Goal: Transaction & Acquisition: Purchase product/service

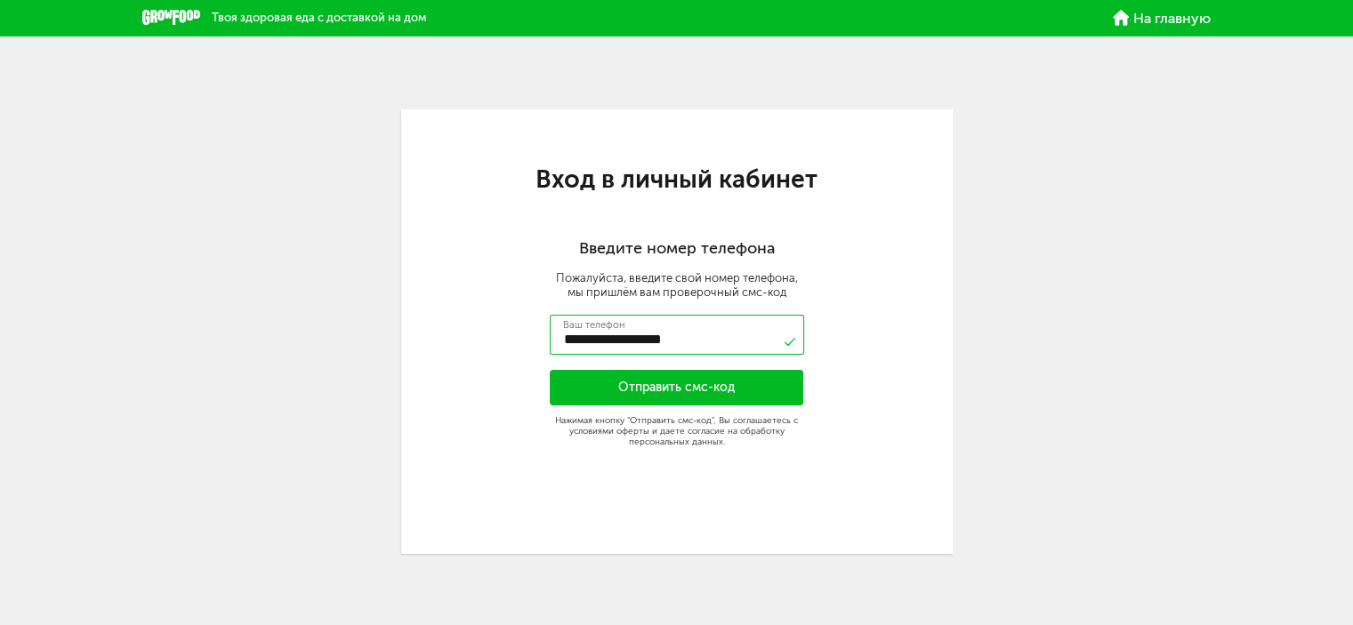
type input "**********"
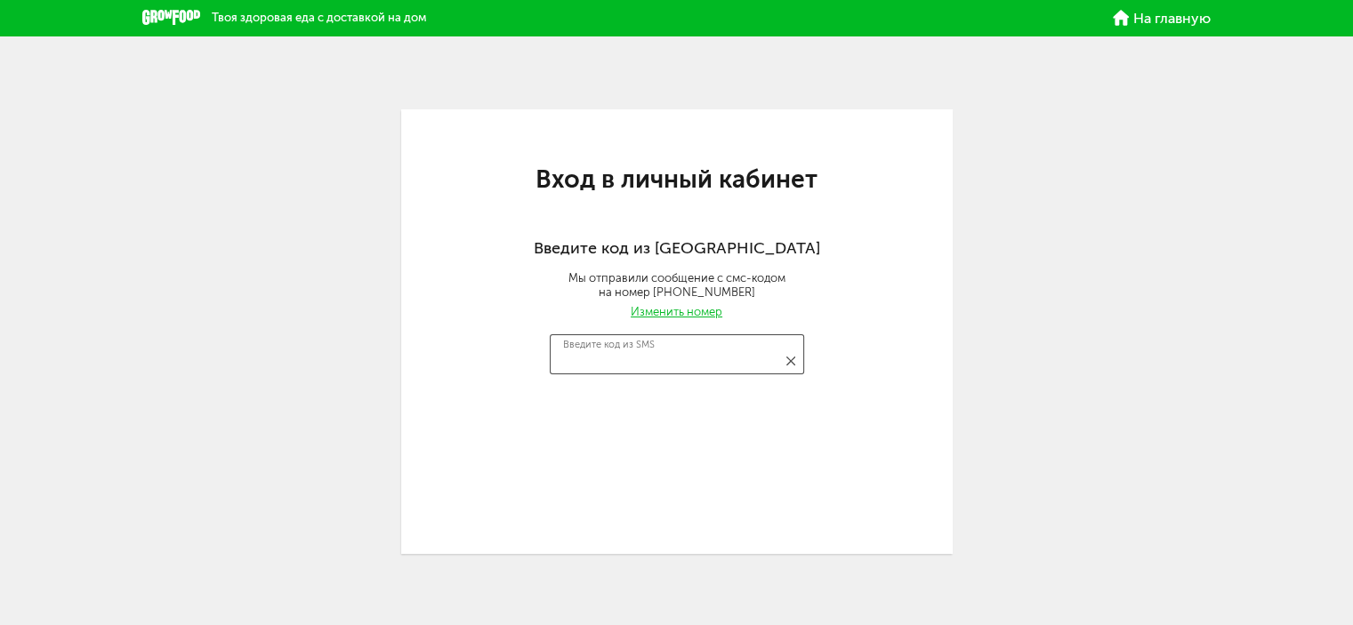
click at [671, 357] on input "Введите код из SMS" at bounding box center [677, 355] width 254 height 40
type input "****"
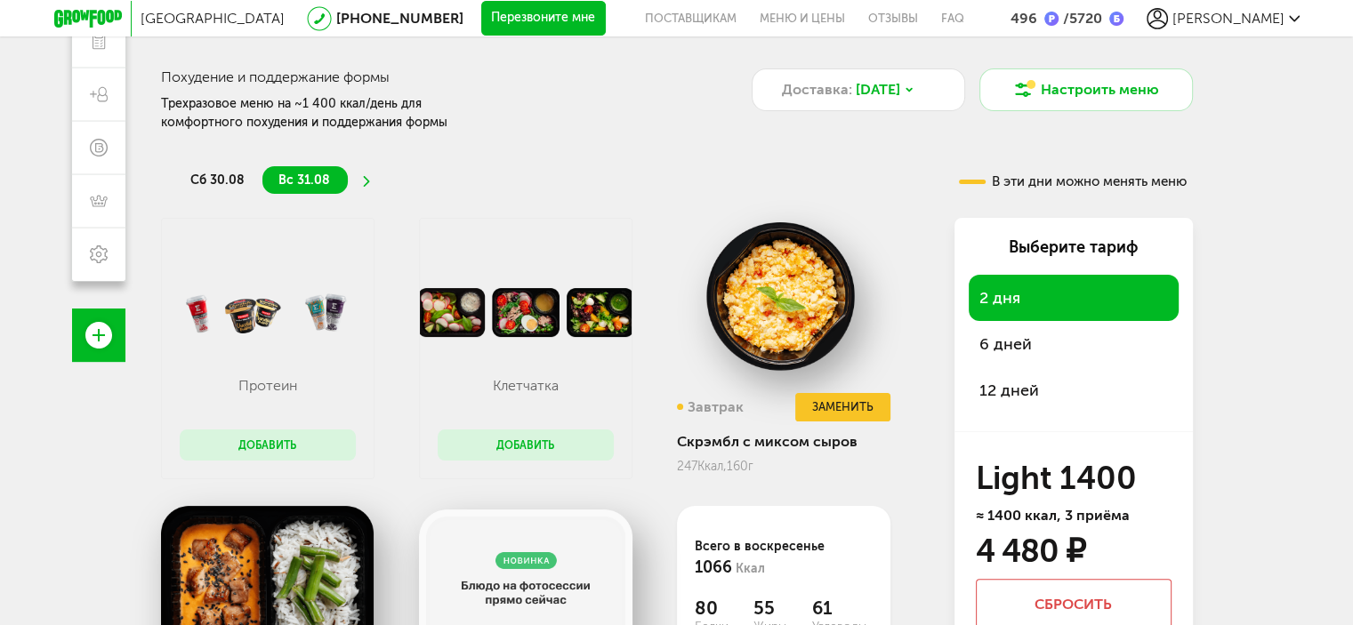
scroll to position [356, 0]
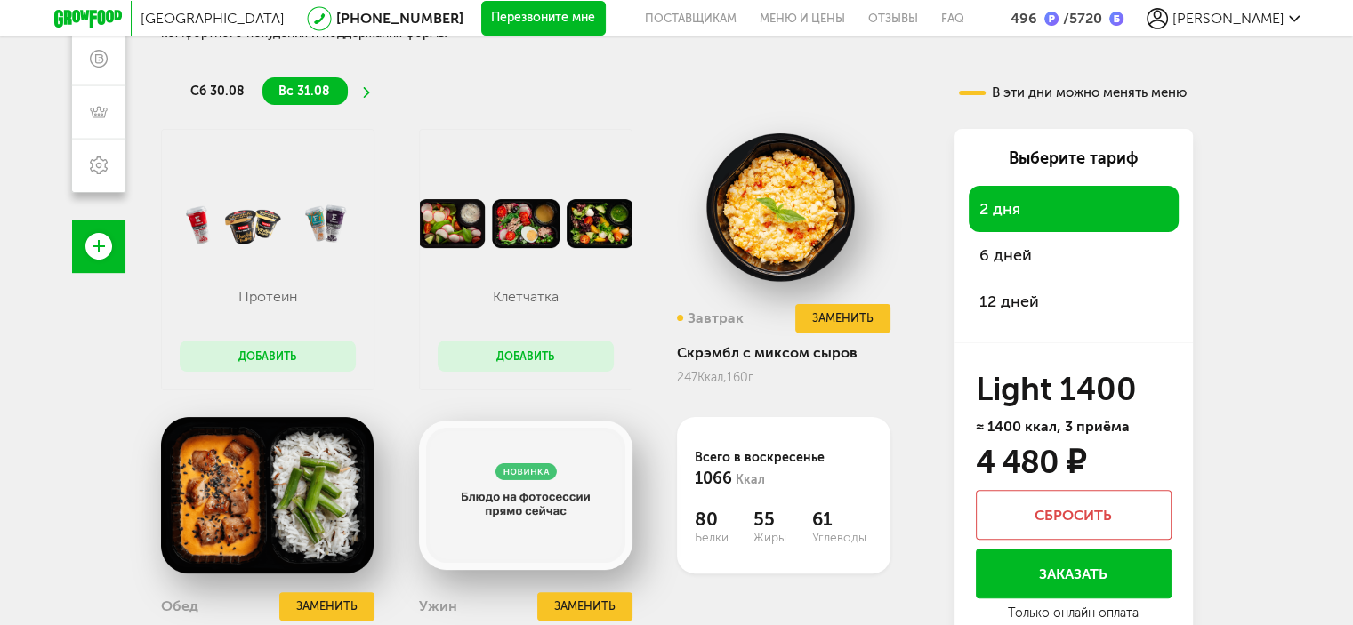
click at [1023, 302] on span "12 дней" at bounding box center [1010, 302] width 60 height 20
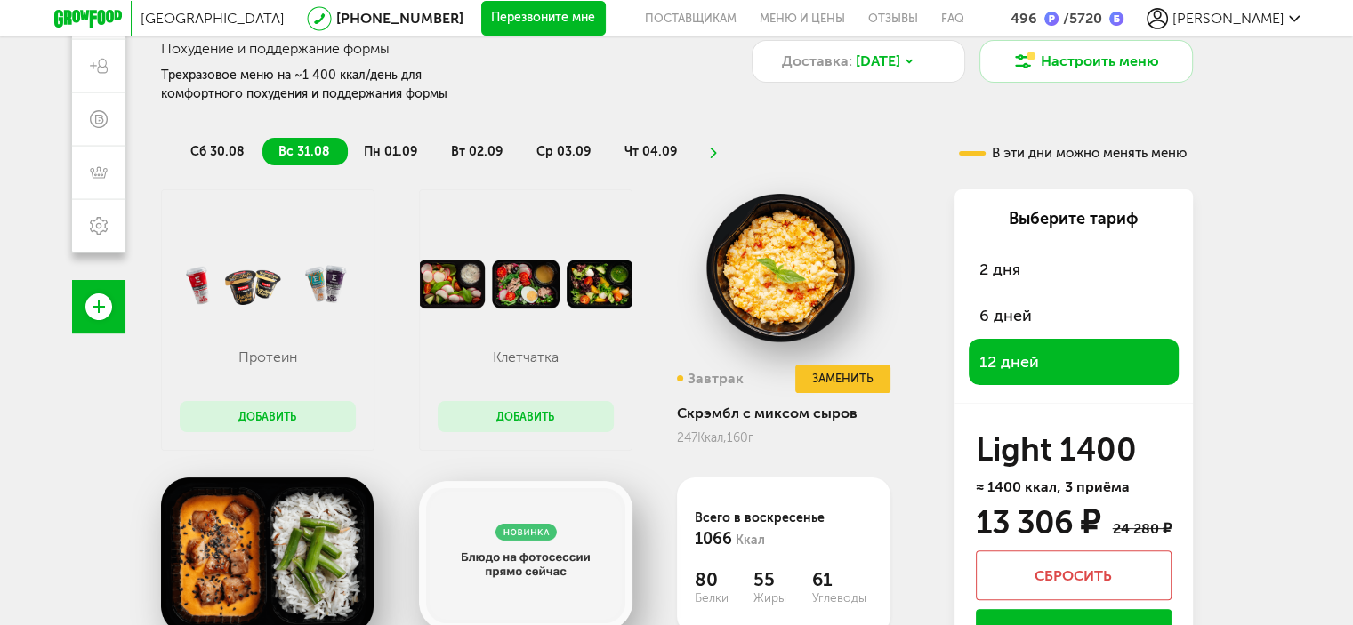
scroll to position [0, 0]
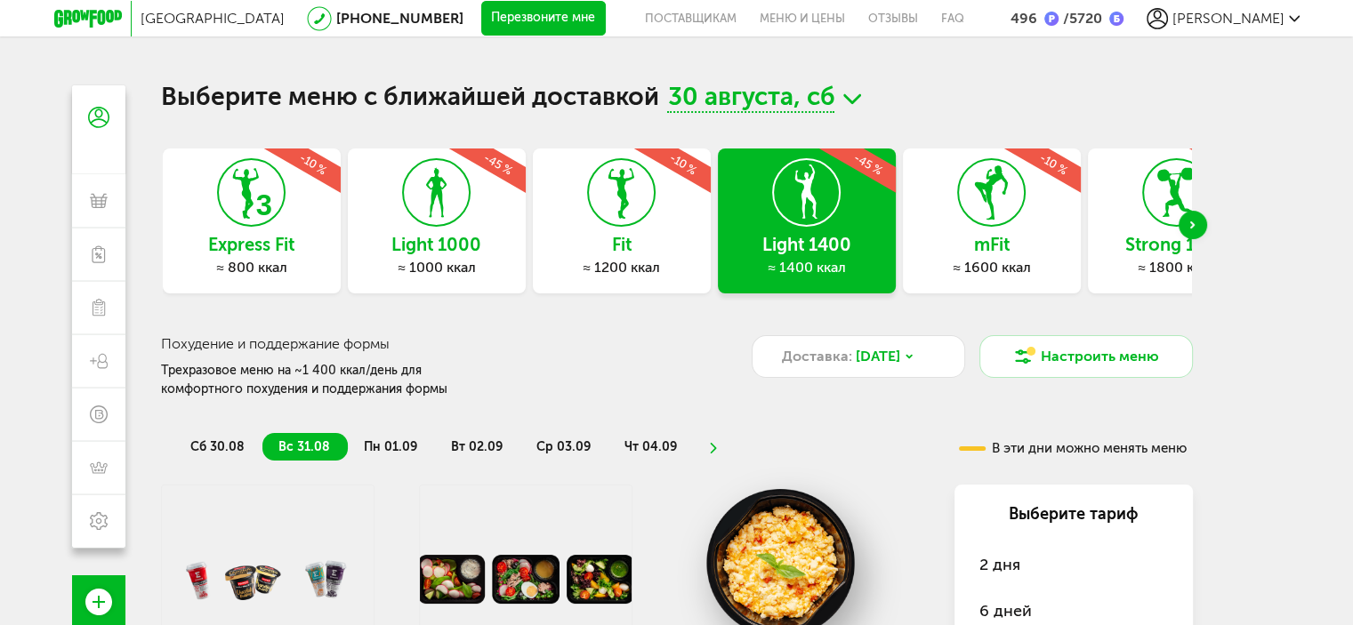
click at [706, 450] on icon at bounding box center [712, 448] width 12 height 11
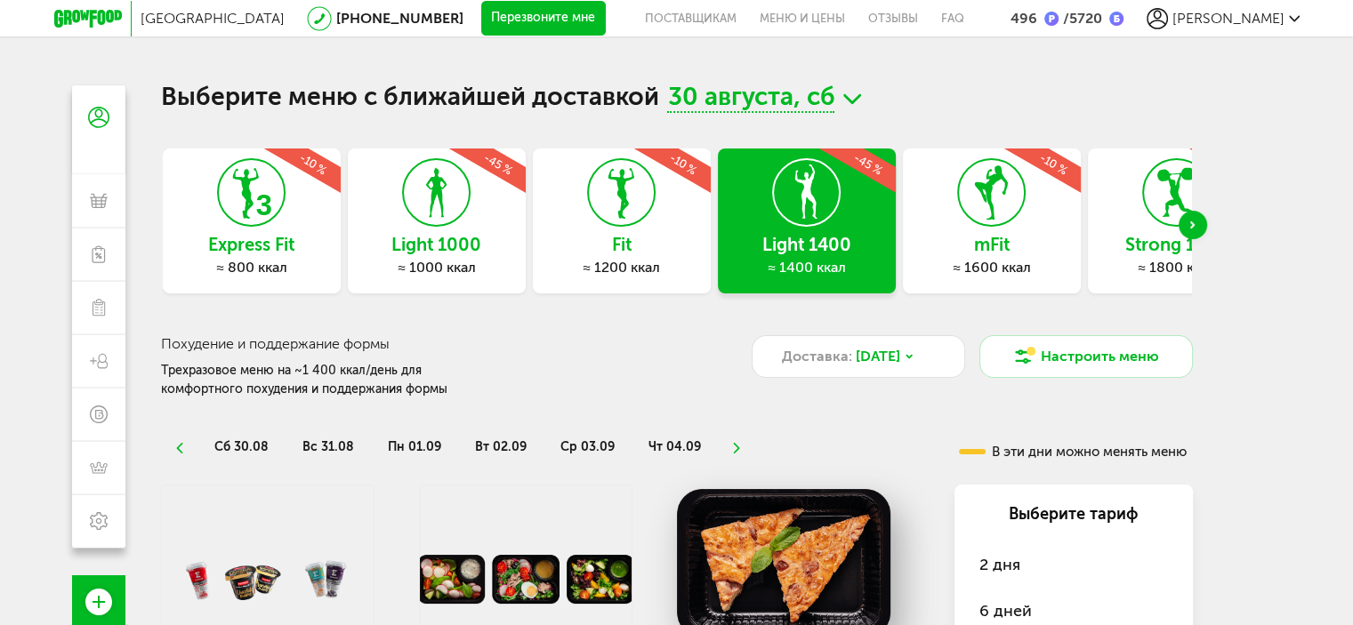
click at [730, 447] on icon at bounding box center [736, 448] width 12 height 11
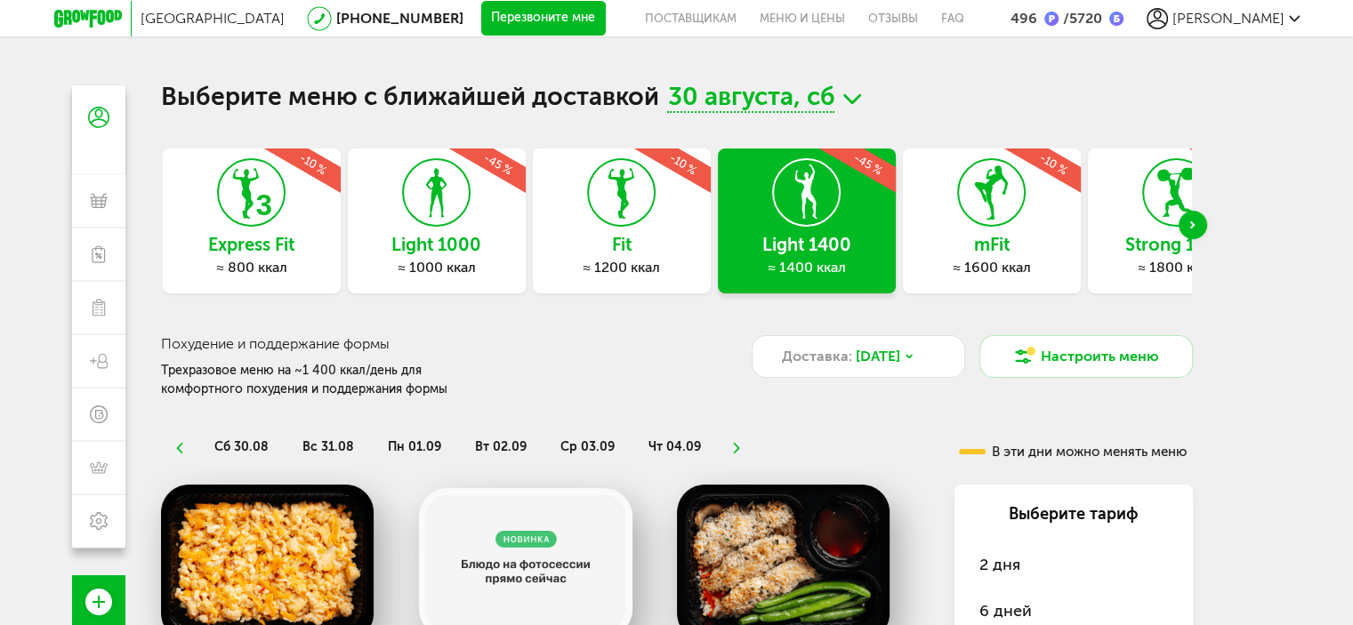
click at [730, 445] on icon at bounding box center [736, 448] width 12 height 11
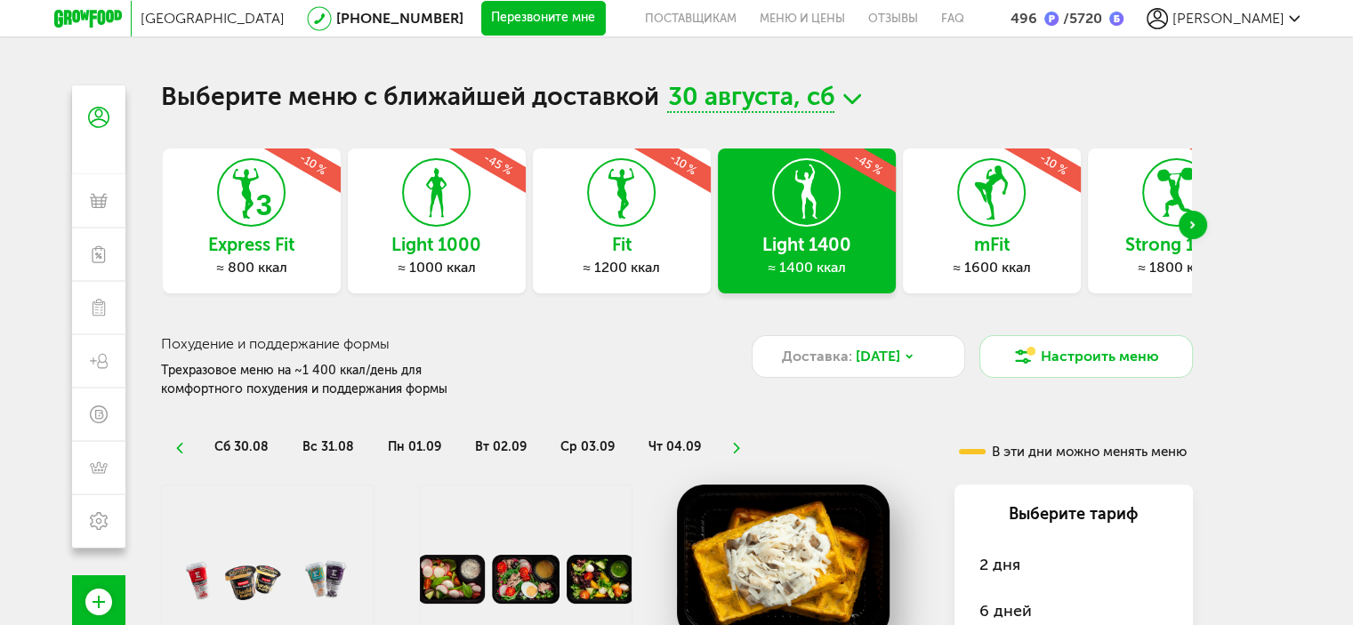
click at [730, 445] on icon at bounding box center [736, 448] width 12 height 11
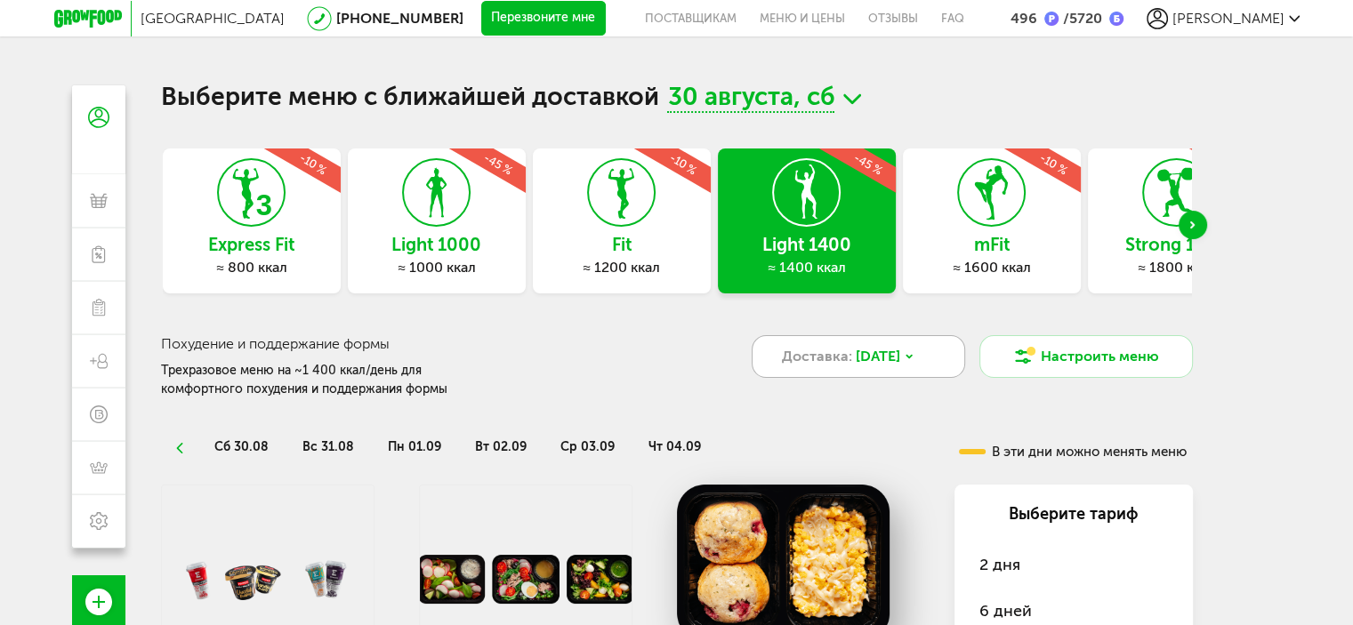
click at [912, 355] on icon at bounding box center [909, 356] width 5 height 3
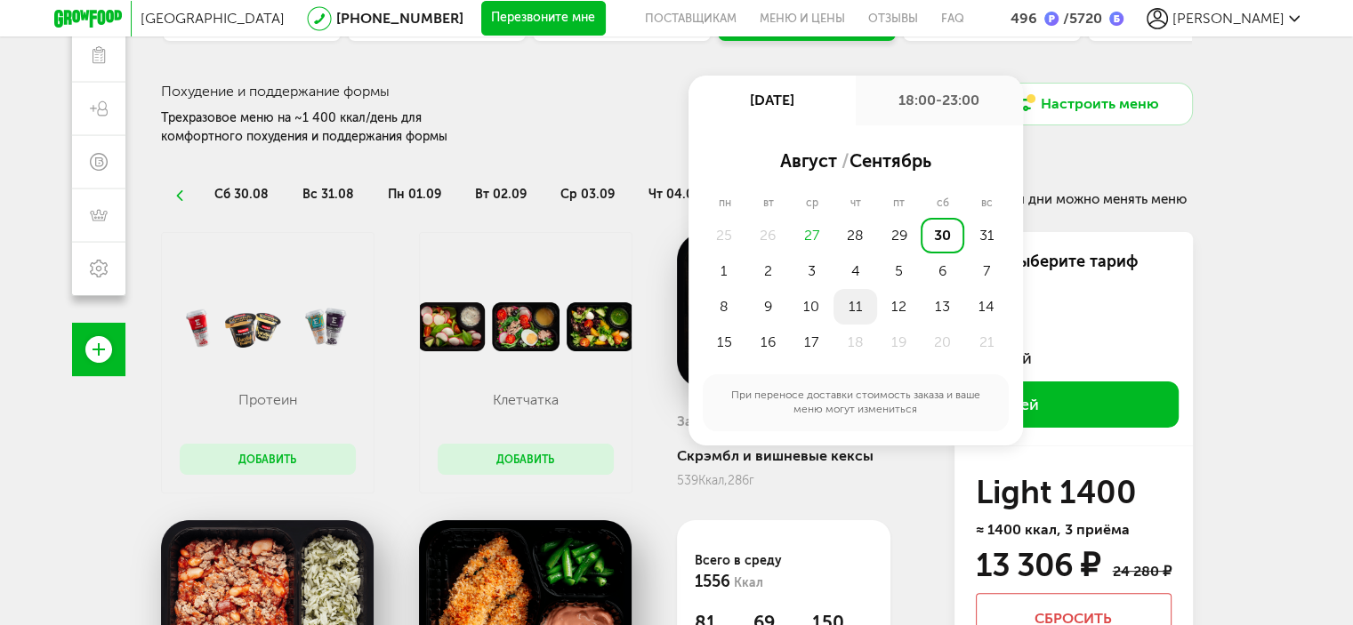
scroll to position [267, 0]
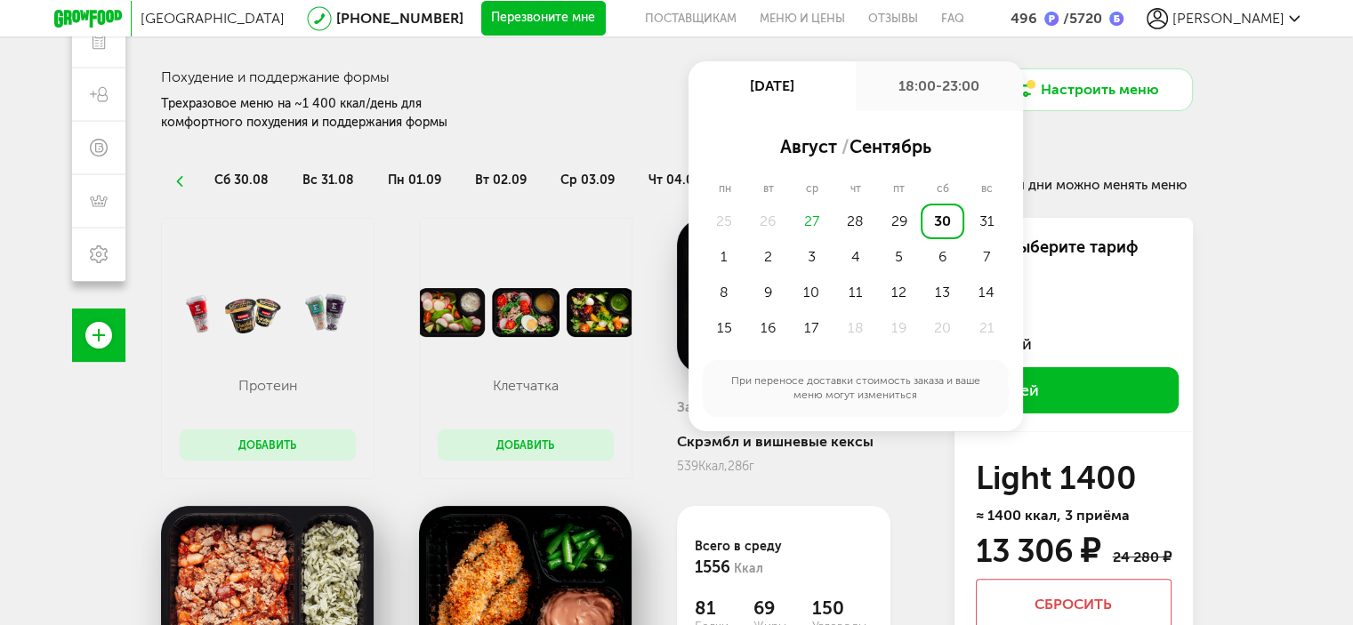
click at [617, 231] on div "Клетчатка Добавить" at bounding box center [526, 349] width 214 height 262
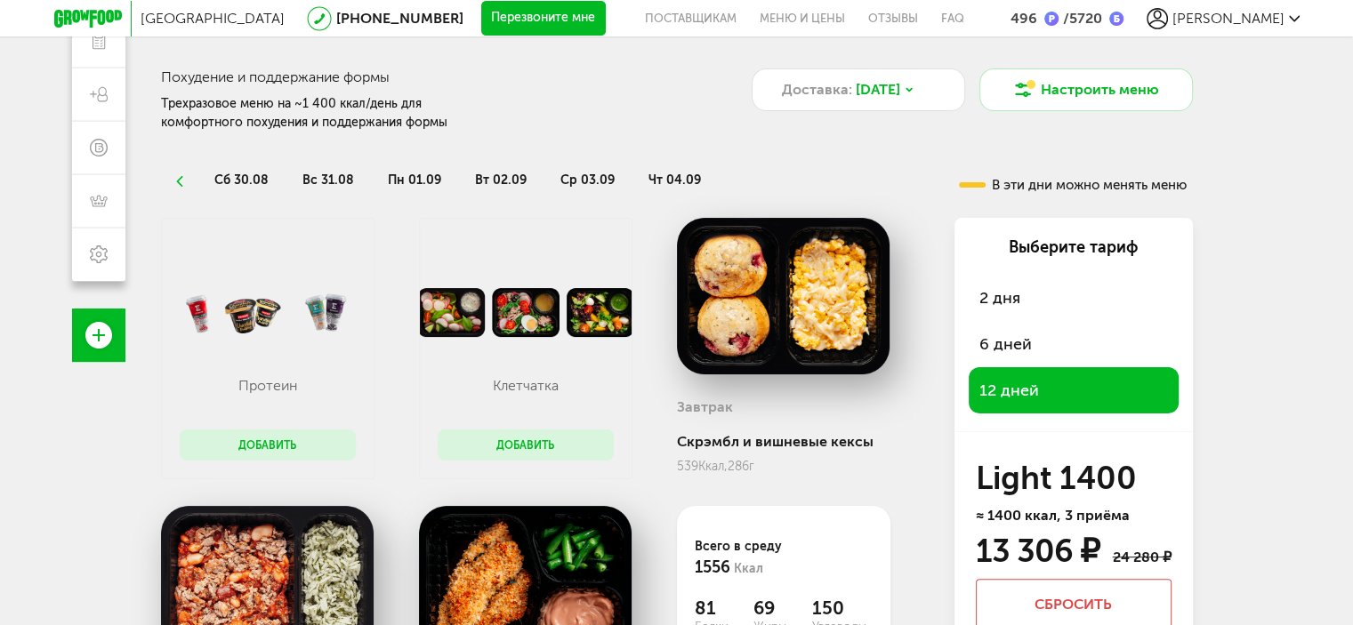
scroll to position [0, 0]
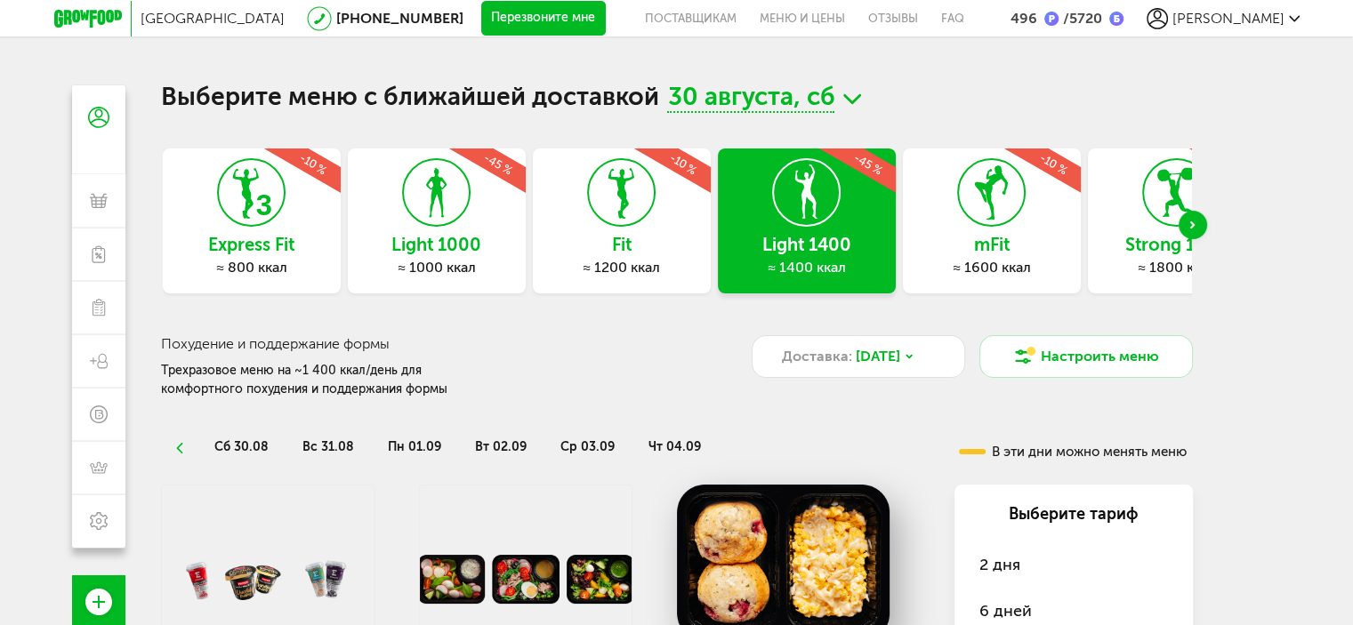
click at [1190, 229] on div "Next slide" at bounding box center [1193, 225] width 28 height 28
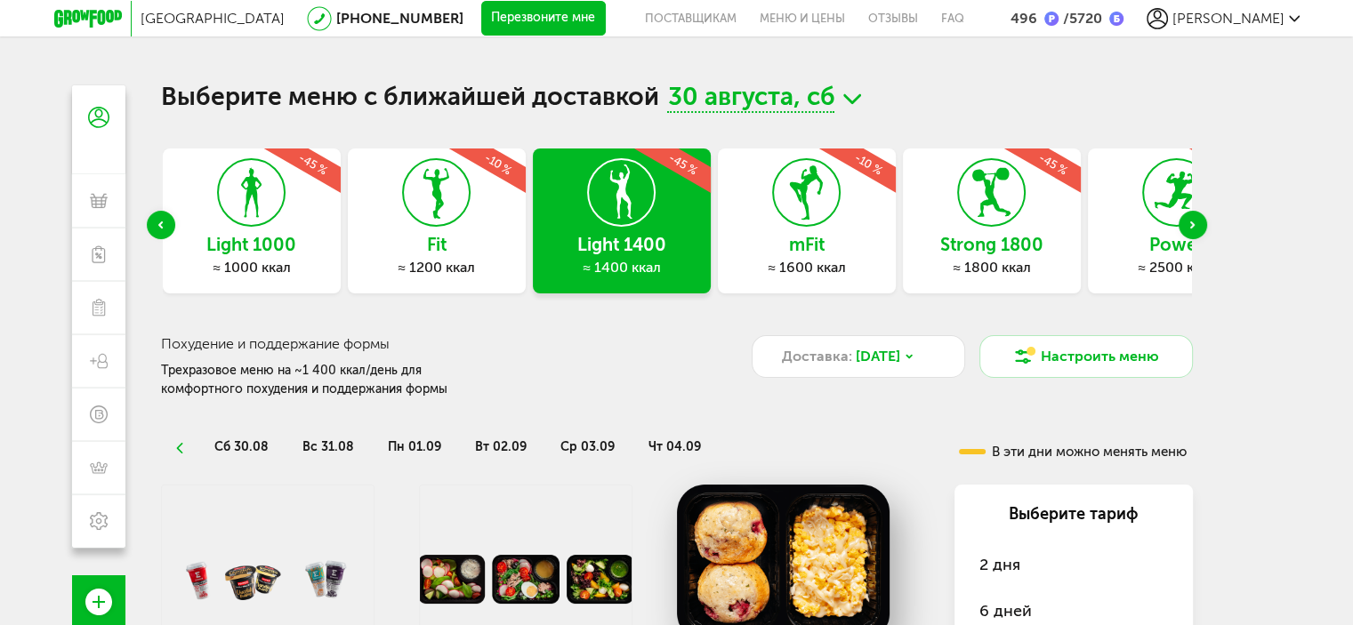
click at [1190, 229] on div "Next slide" at bounding box center [1193, 225] width 28 height 28
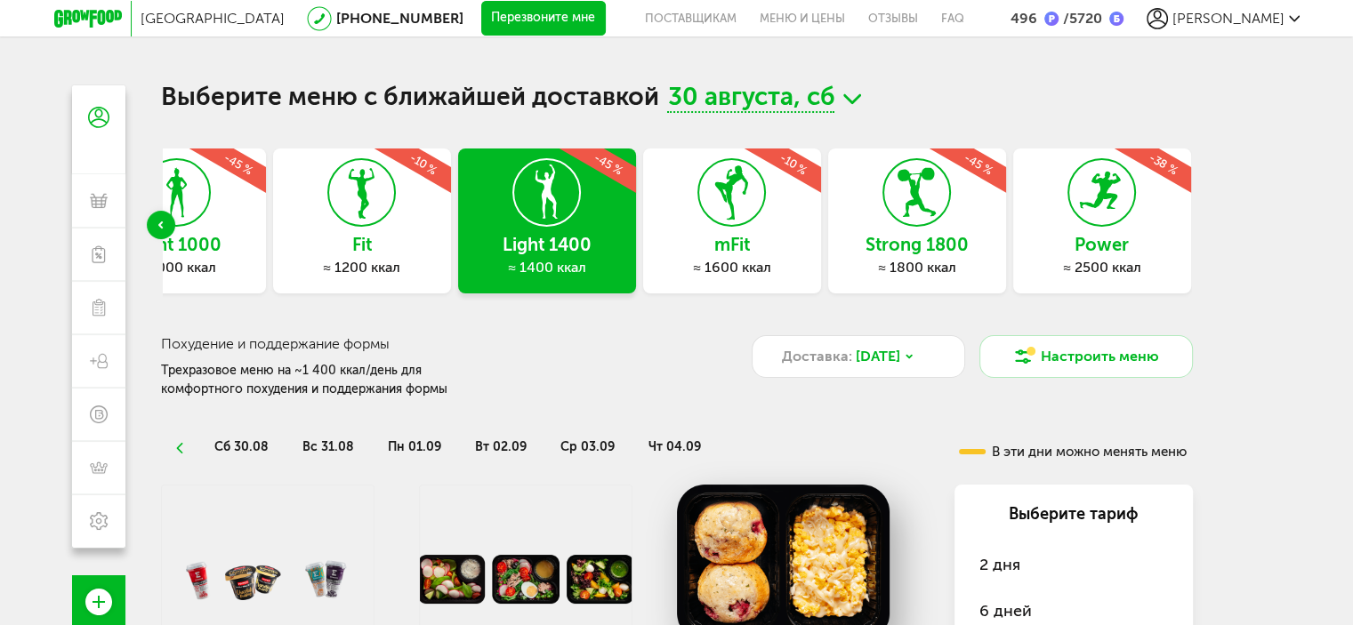
click at [1125, 223] on icon at bounding box center [1101, 192] width 65 height 67
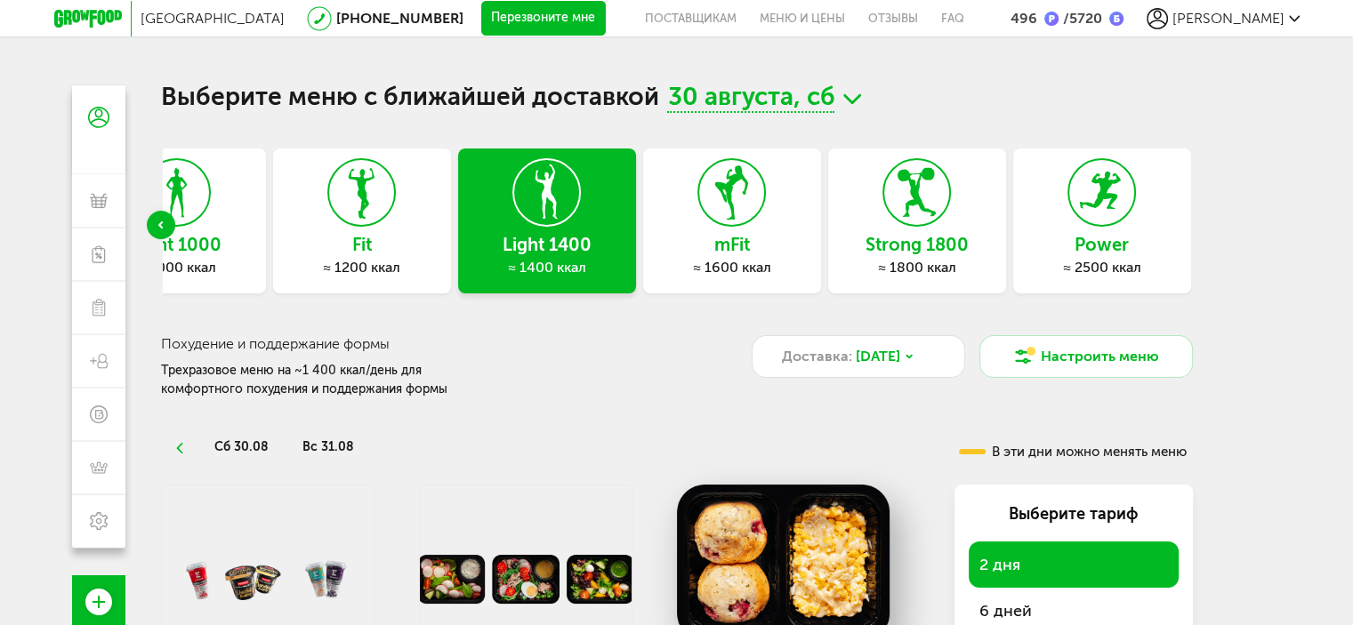
click at [1105, 232] on div "Power ≈ 2500 ккал" at bounding box center [1102, 221] width 178 height 145
click at [1105, 235] on h3 "Power" at bounding box center [1102, 245] width 178 height 20
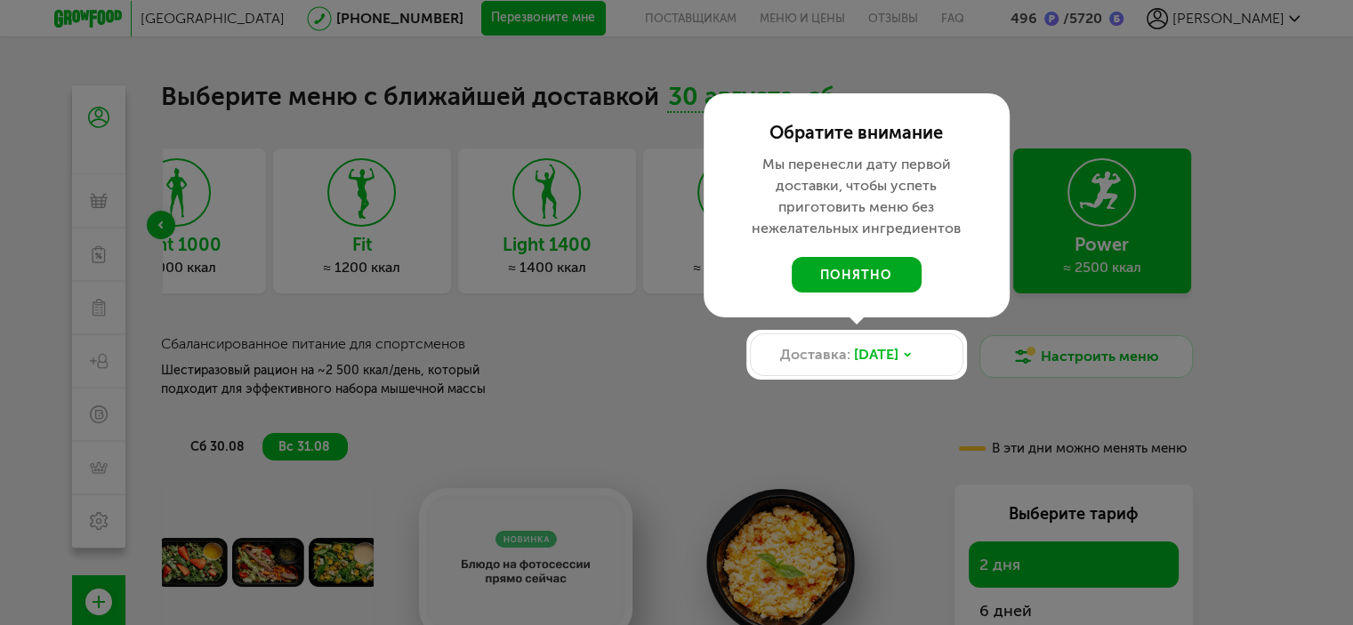
click at [851, 276] on button "понятно" at bounding box center [857, 275] width 130 height 36
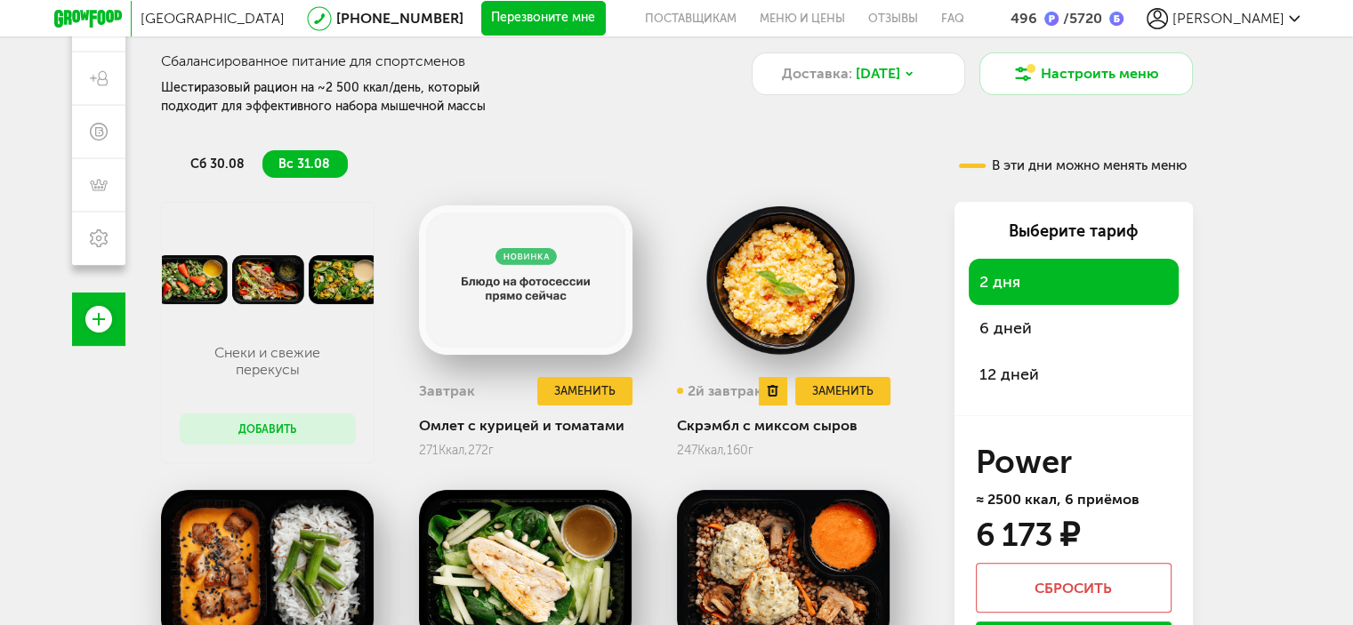
scroll to position [178, 0]
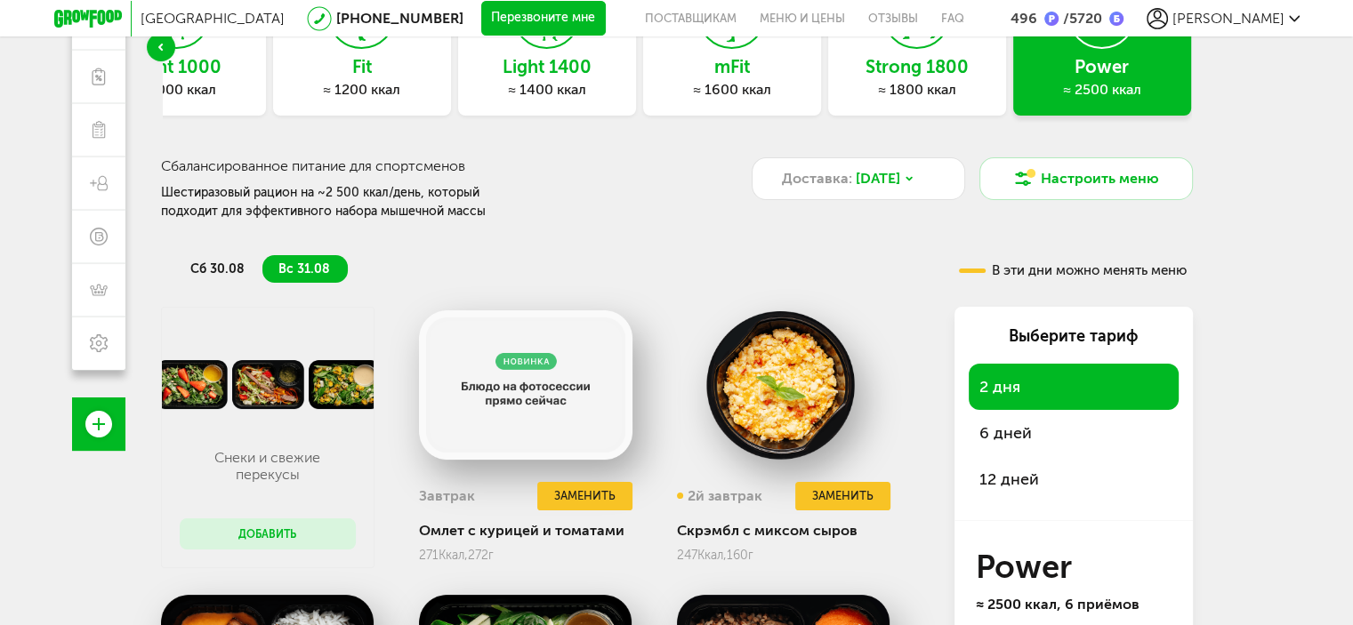
click at [1021, 481] on span "12 дней" at bounding box center [1010, 480] width 60 height 20
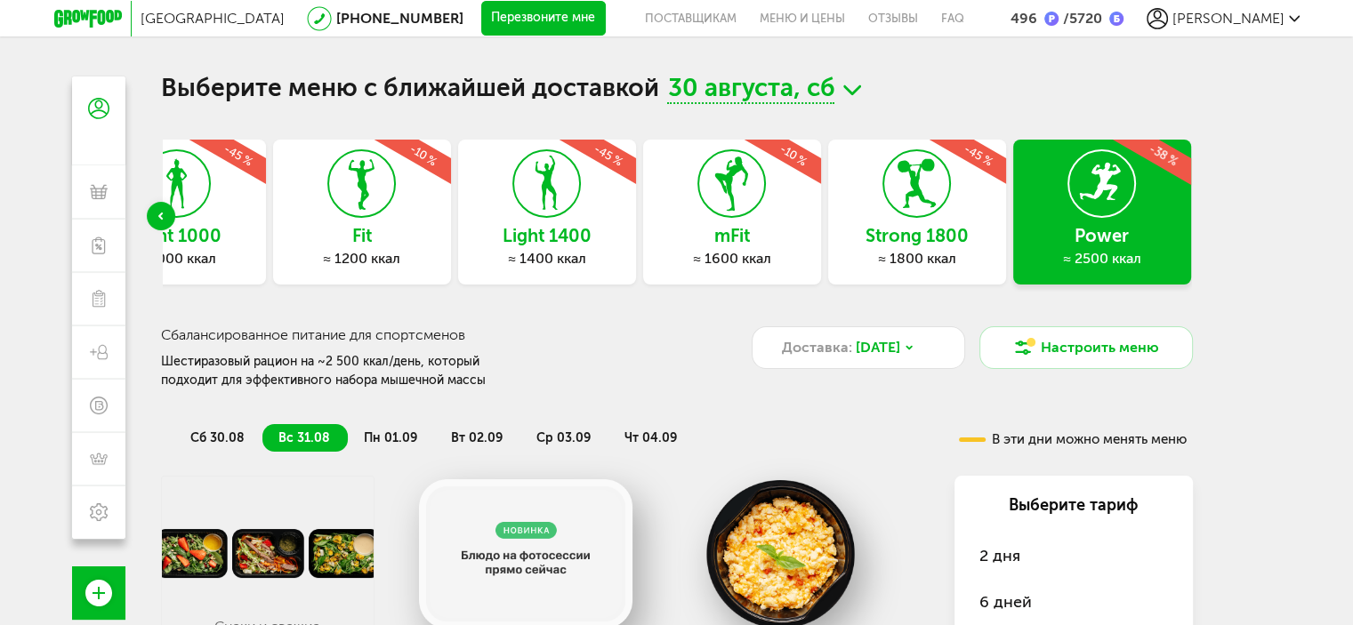
scroll to position [0, 0]
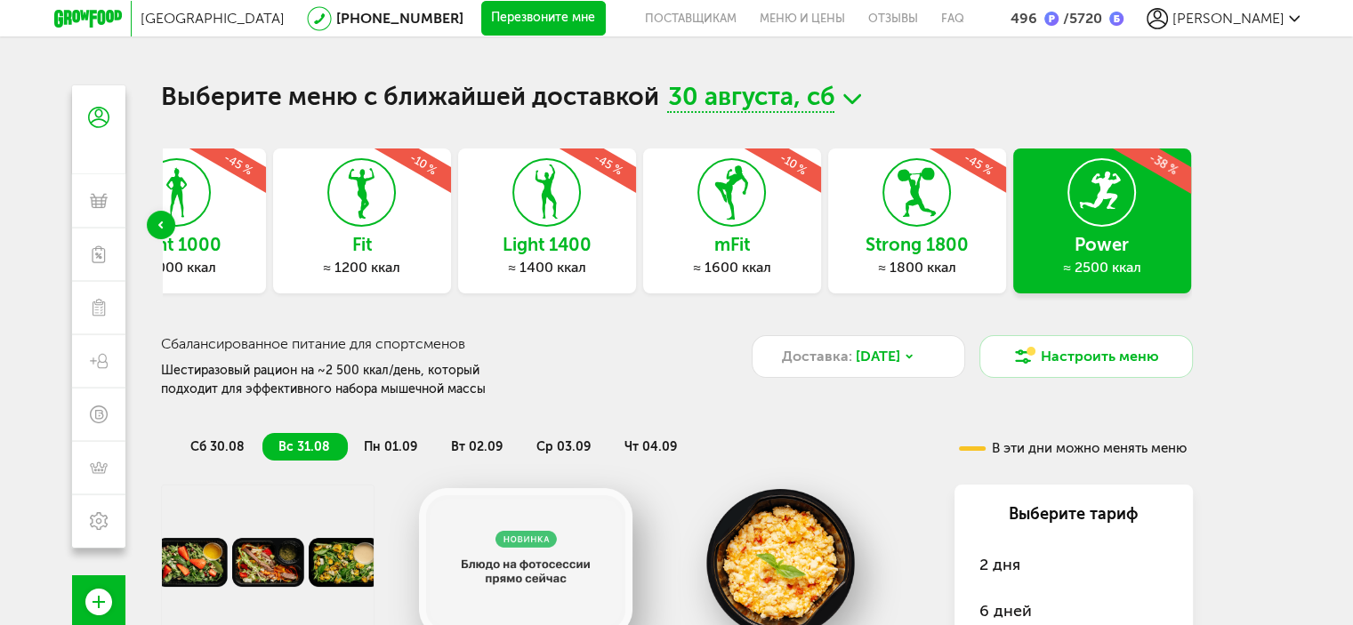
click at [730, 235] on h3 "mFit" at bounding box center [732, 245] width 178 height 20
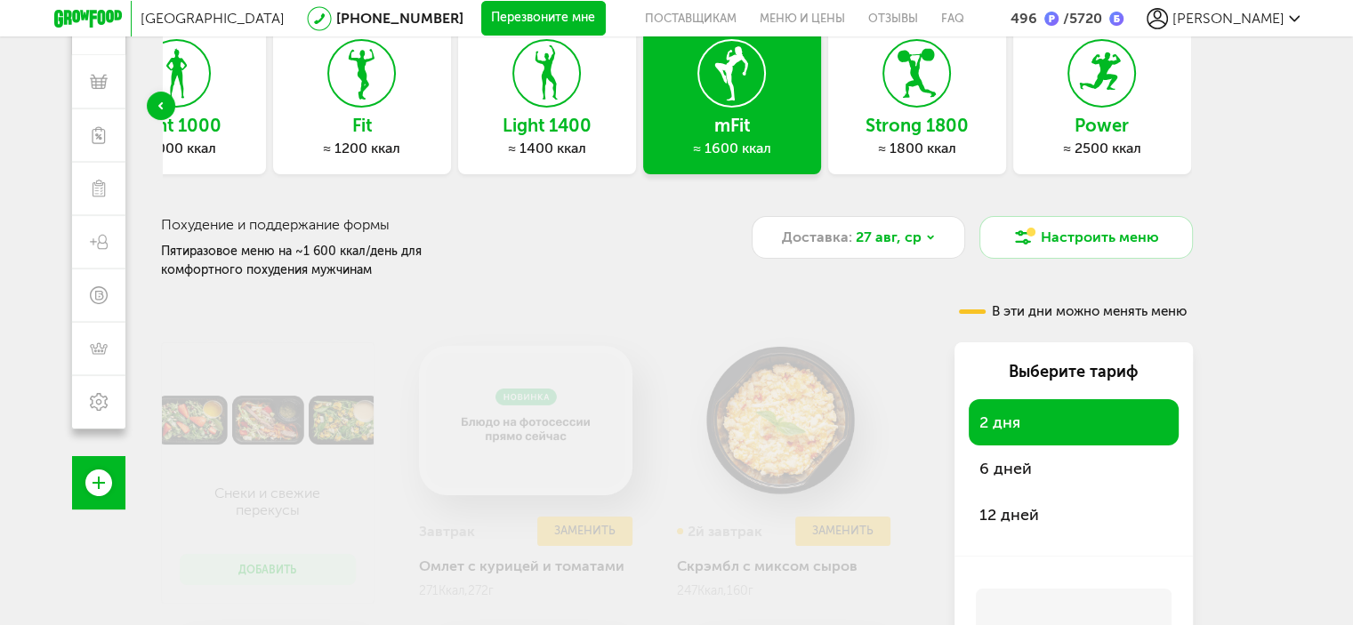
scroll to position [267, 0]
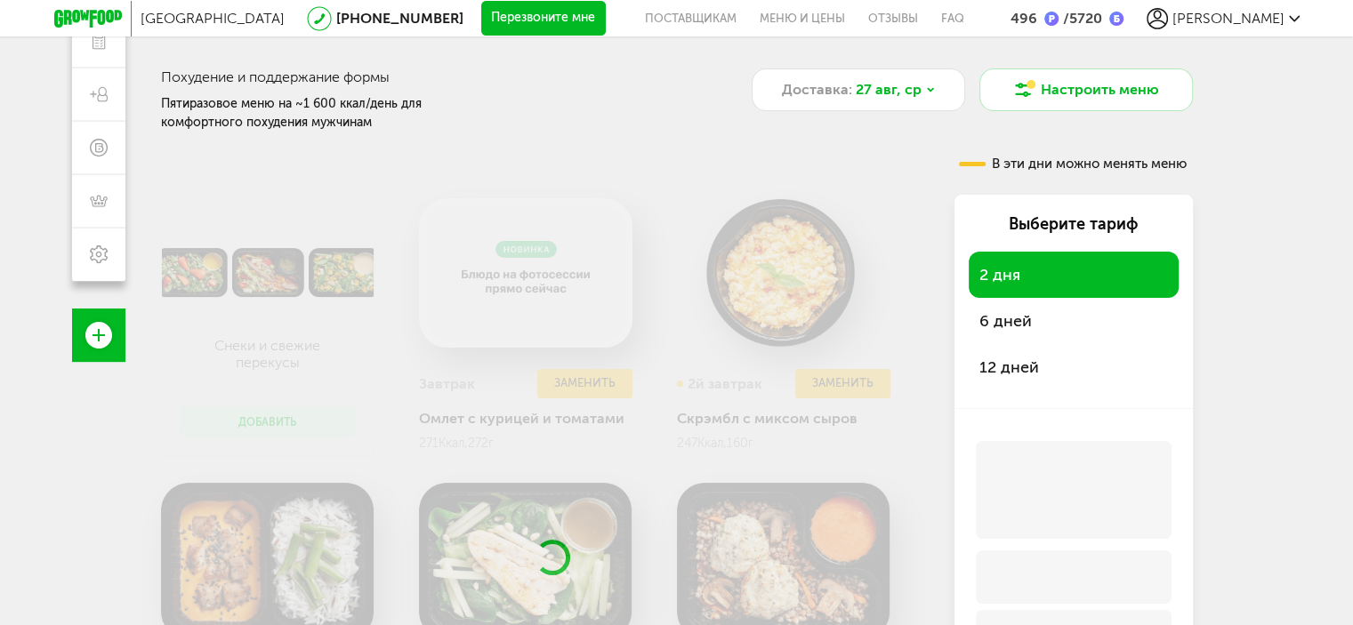
click at [1007, 365] on span "12 дней" at bounding box center [1010, 368] width 60 height 20
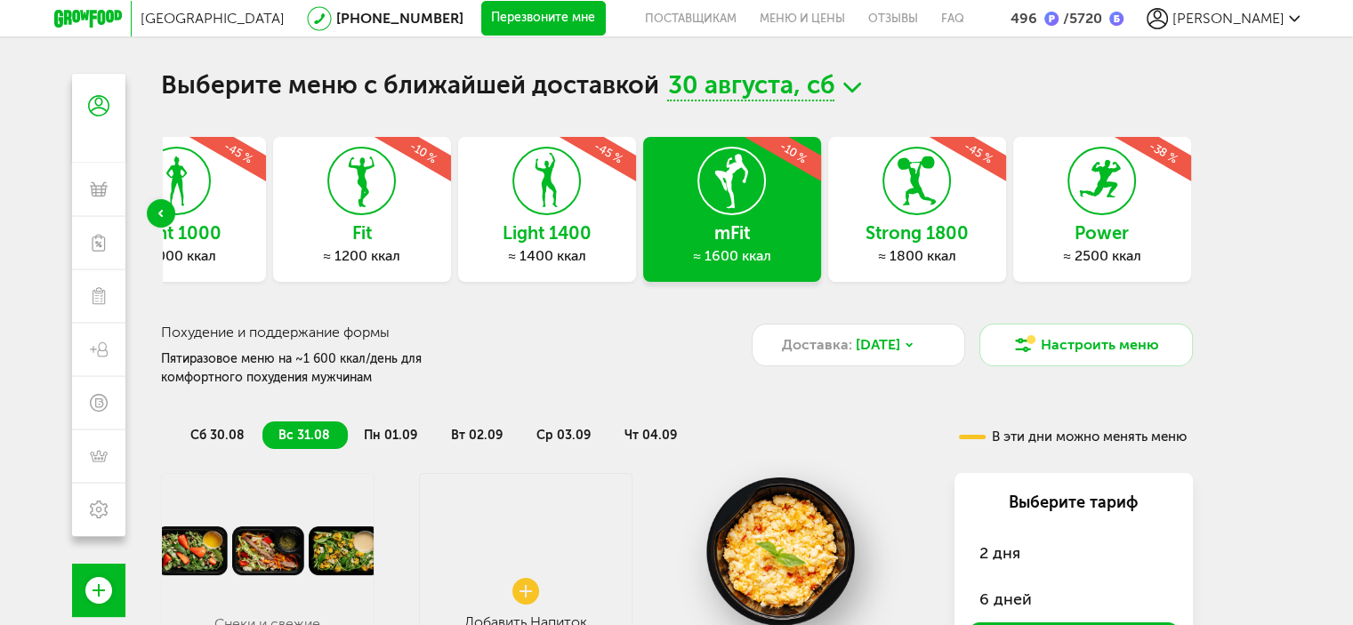
scroll to position [0, 0]
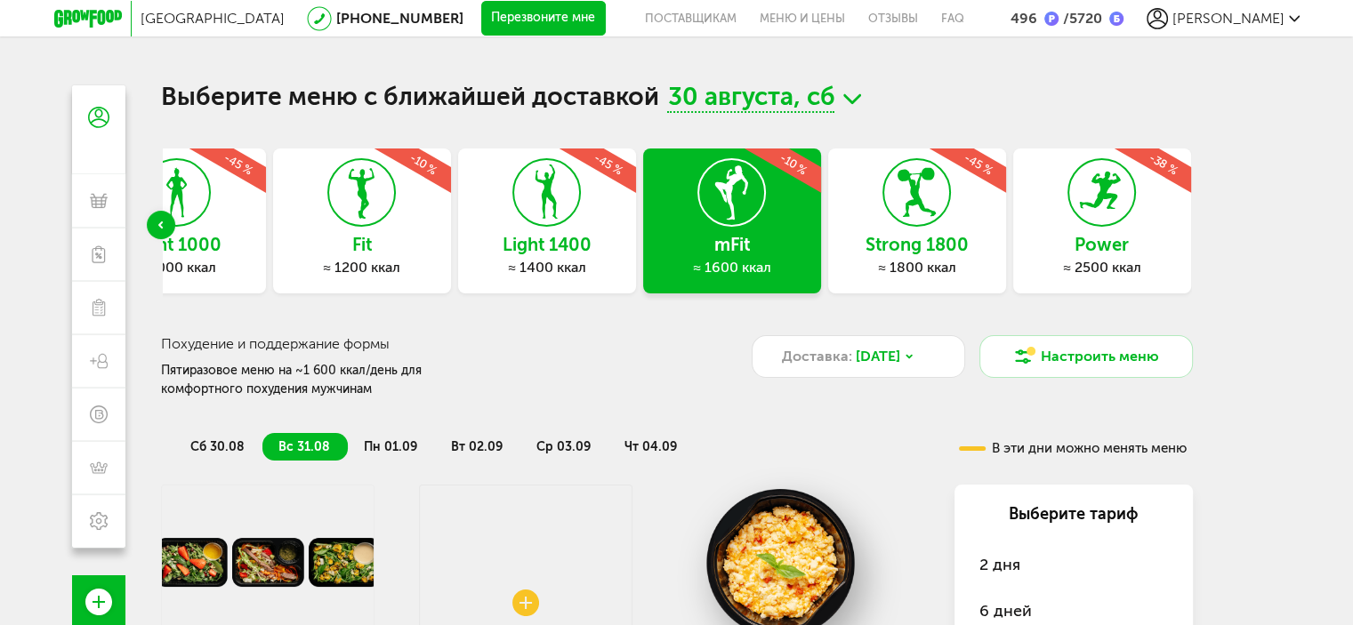
click at [544, 229] on div "Light 1400 ≈ 1400 ккал -45 %" at bounding box center [547, 221] width 178 height 145
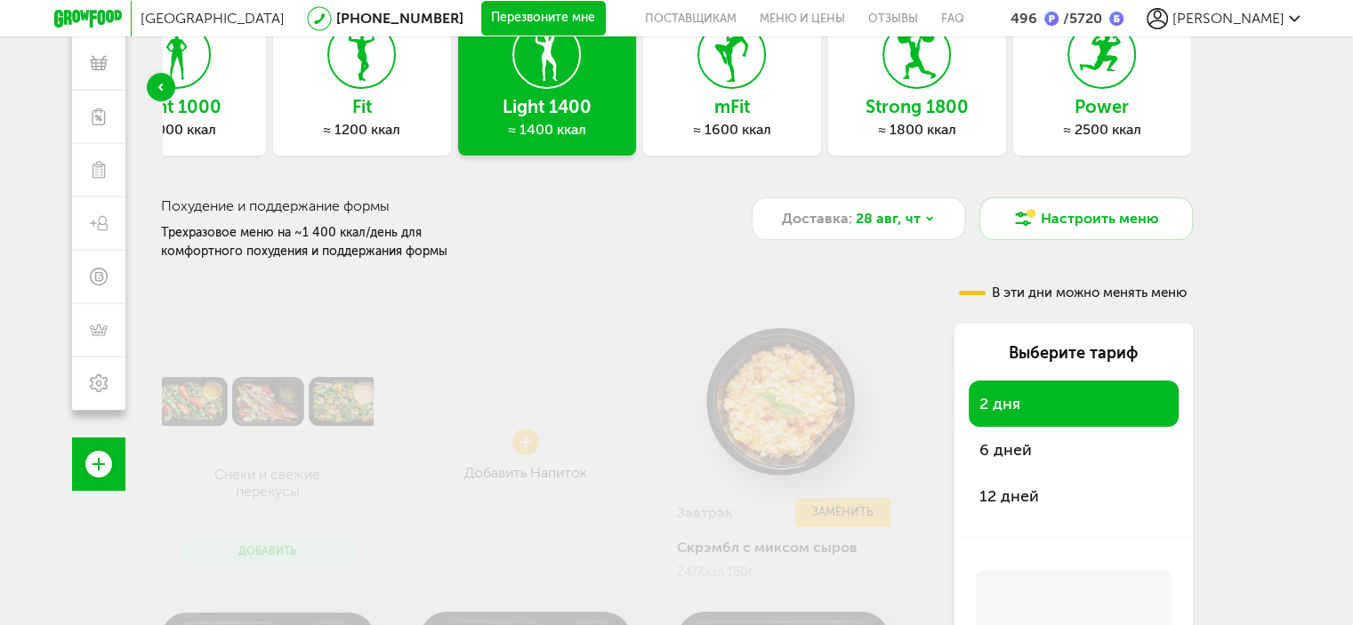
scroll to position [356, 0]
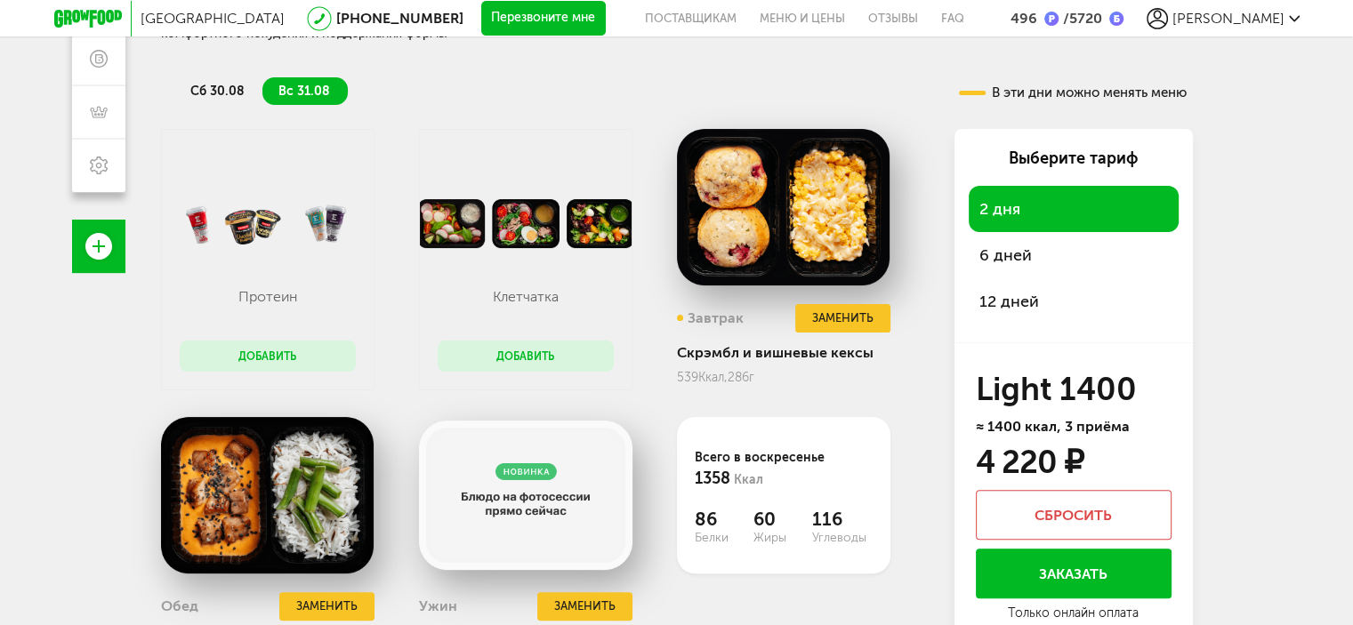
click at [1014, 298] on span "12 дней" at bounding box center [1010, 302] width 60 height 20
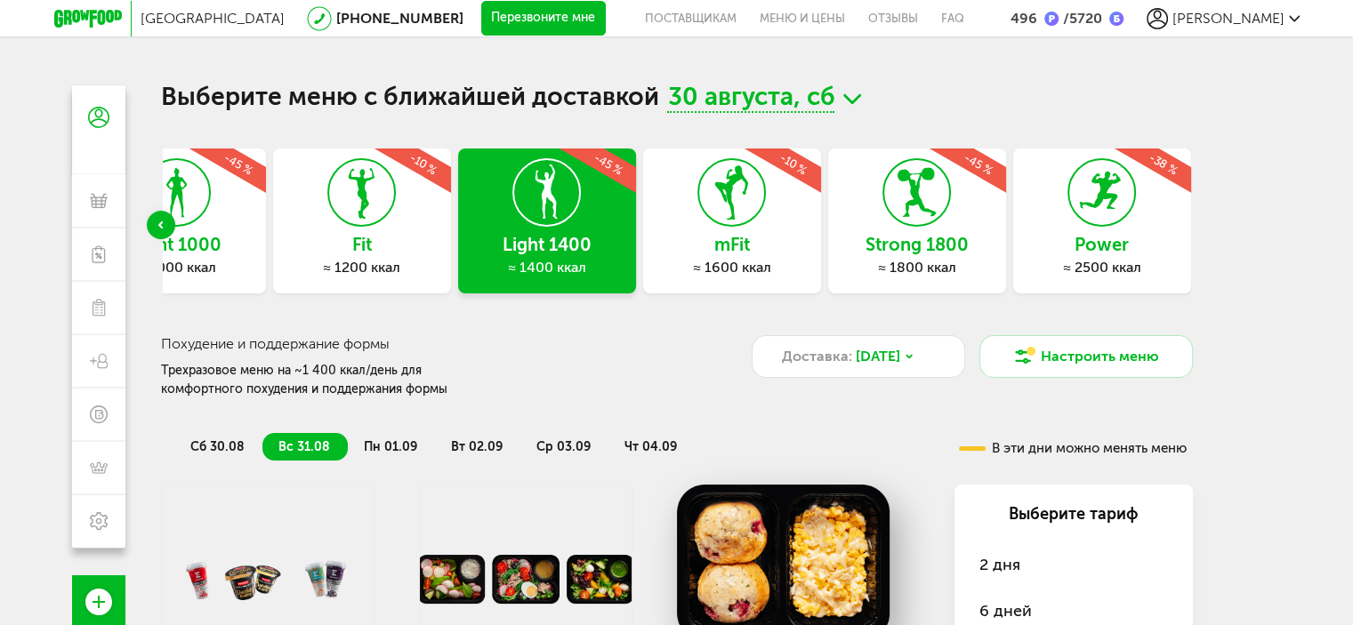
scroll to position [0, 0]
click at [853, 97] on icon at bounding box center [852, 99] width 18 height 22
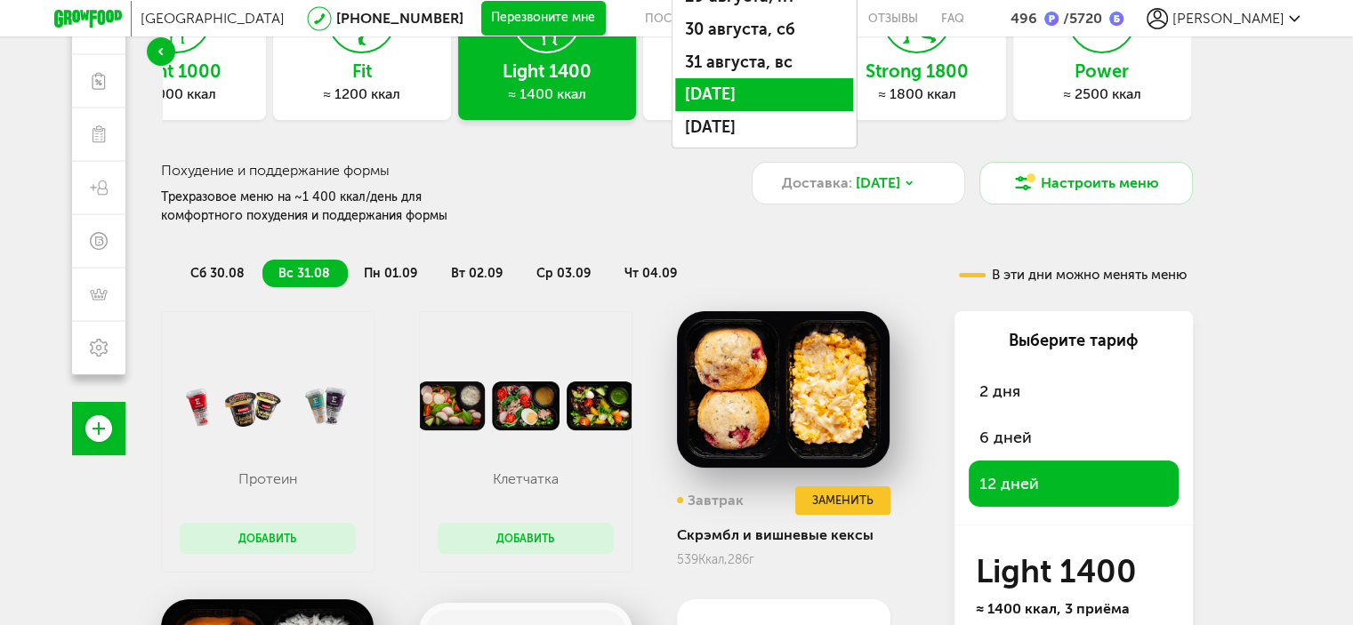
scroll to position [178, 0]
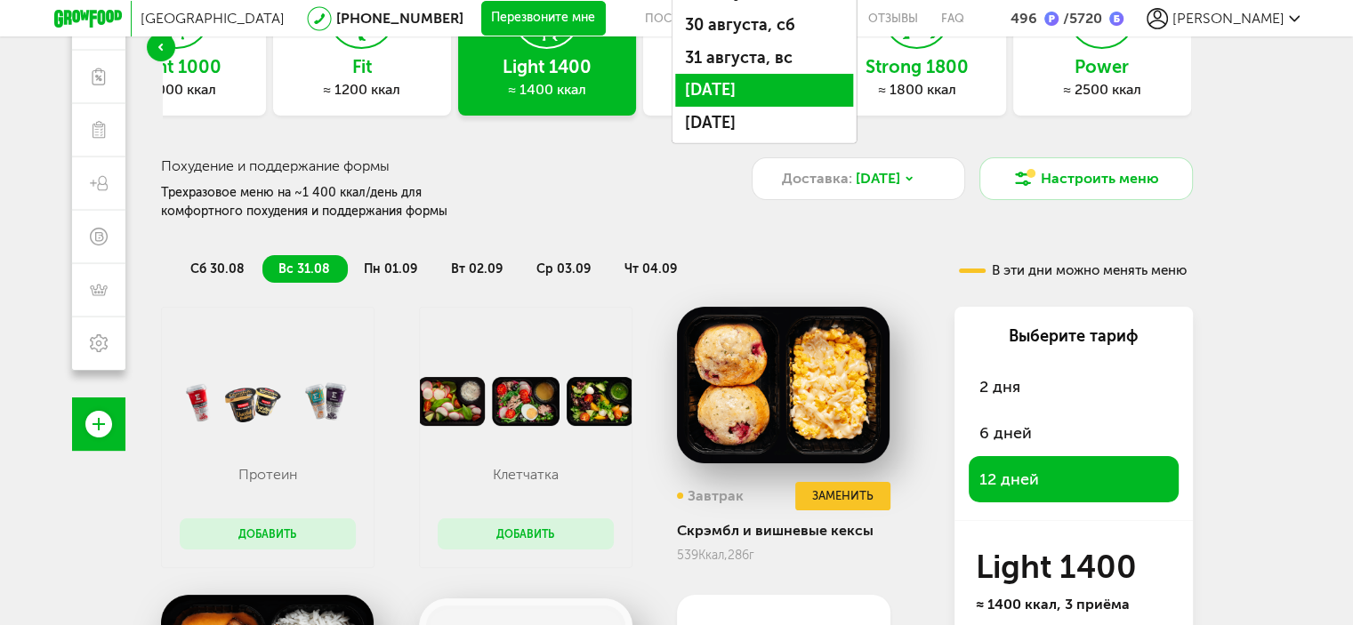
click at [744, 93] on li "[DATE]" at bounding box center [764, 90] width 178 height 33
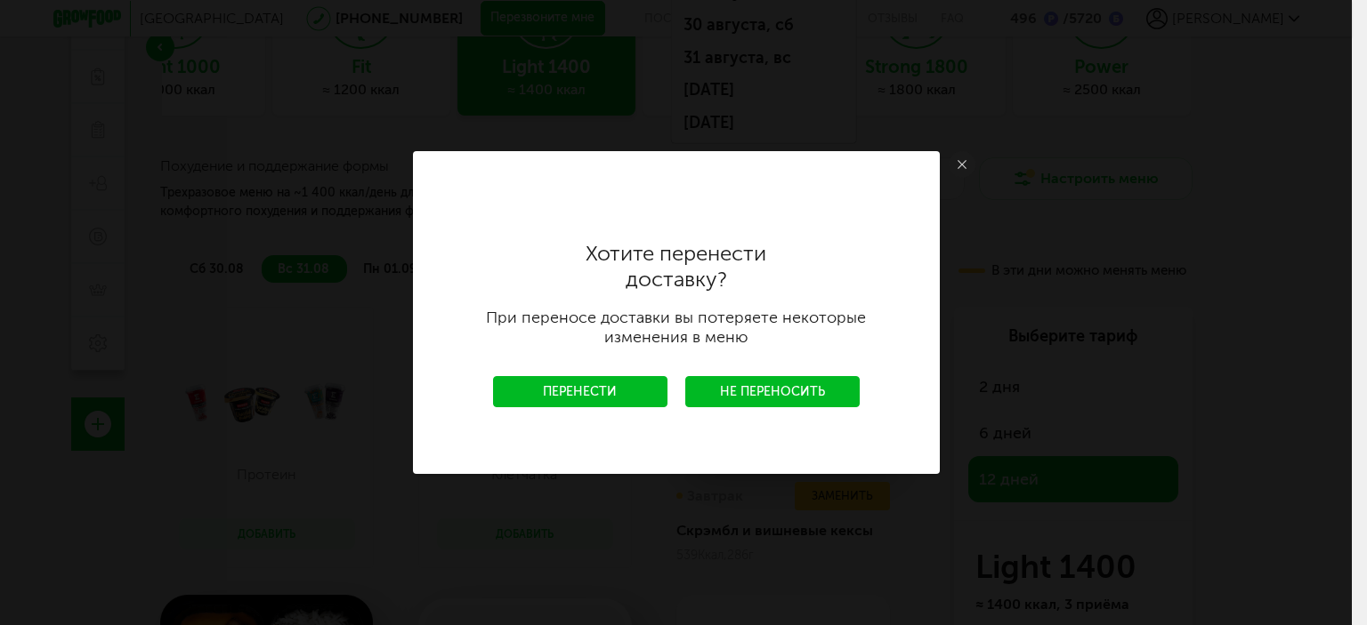
click at [584, 395] on link "Перенести" at bounding box center [580, 391] width 174 height 31
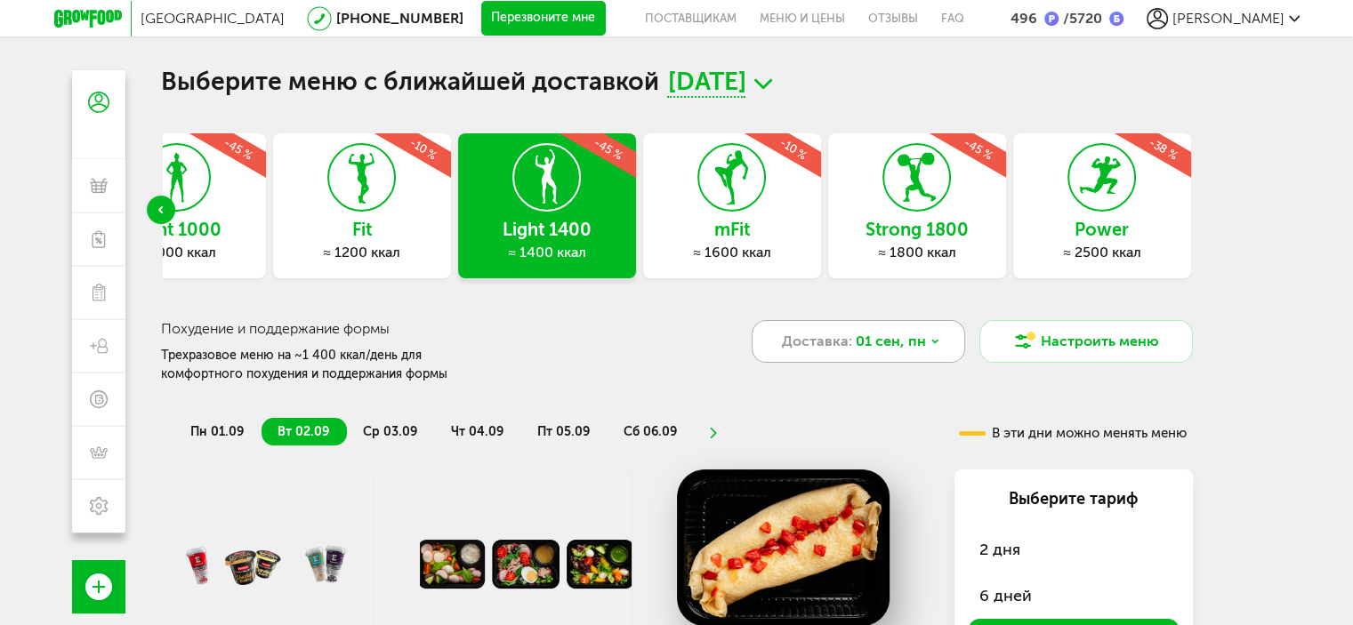
scroll to position [0, 0]
